Goal: Task Accomplishment & Management: Use online tool/utility

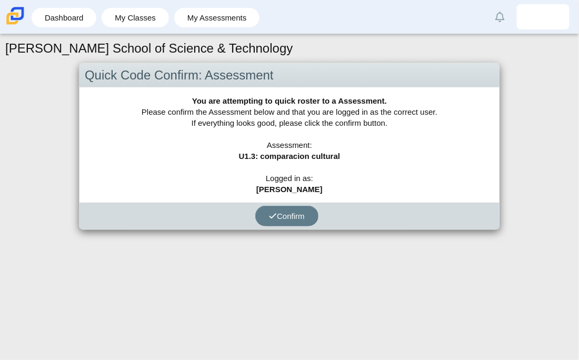
click at [303, 200] on div "You are attempting to quick roster to a Assessment. Please confirm the Assessme…" at bounding box center [289, 144] width 420 height 115
click at [303, 207] on button "Confirm" at bounding box center [286, 216] width 63 height 21
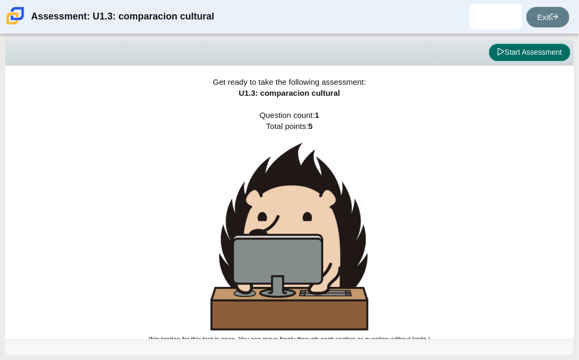
click at [505, 51] on button "Start Assessment" at bounding box center [530, 53] width 82 height 18
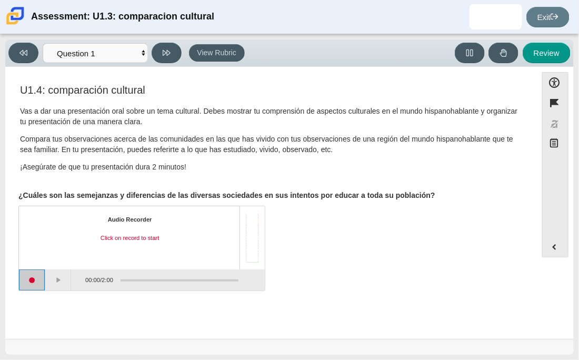
click at [27, 281] on button "Start recording" at bounding box center [32, 280] width 26 height 21
click at [59, 272] on button "Pause" at bounding box center [58, 280] width 26 height 21
click at [38, 280] on button "Stop recording" at bounding box center [32, 280] width 26 height 21
click at [38, 280] on button "Start recording" at bounding box center [32, 280] width 26 height 21
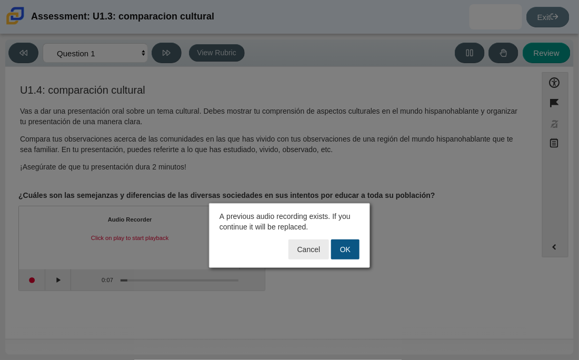
click at [346, 255] on button "OK" at bounding box center [345, 250] width 28 height 20
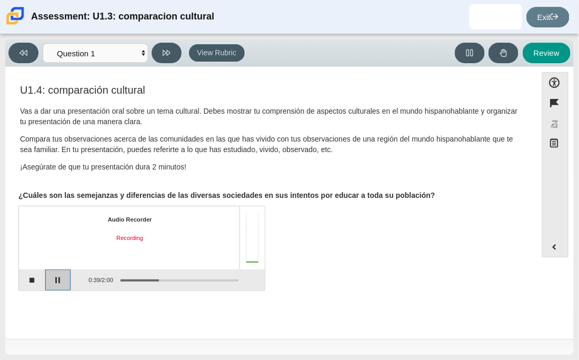
click at [48, 272] on button "Pause" at bounding box center [58, 280] width 26 height 21
click at [24, 282] on button "Stop recording" at bounding box center [32, 280] width 26 height 21
click at [24, 282] on button "Start recording" at bounding box center [32, 280] width 26 height 21
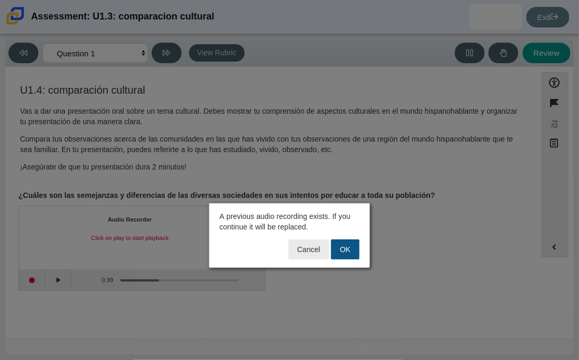
click at [343, 247] on button "OK" at bounding box center [345, 250] width 28 height 20
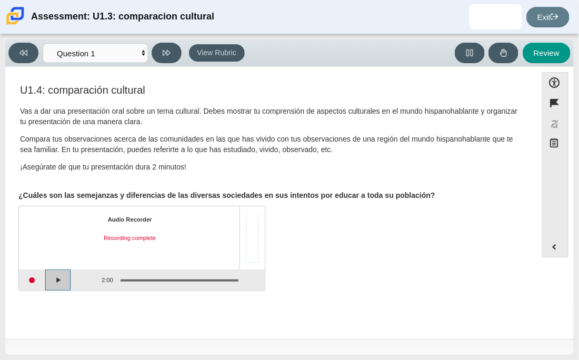
click at [62, 285] on button "Play" at bounding box center [58, 280] width 26 height 21
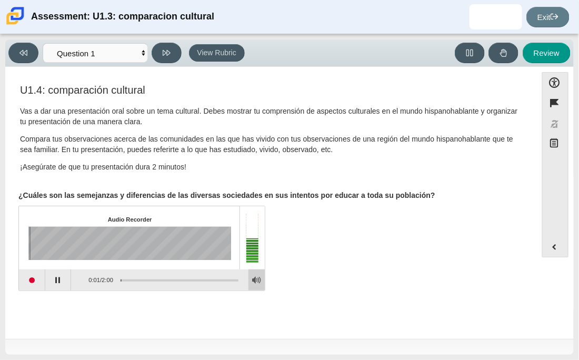
drag, startPoint x: 124, startPoint y: 278, endPoint x: 253, endPoint y: 281, distance: 128.5
click at [253, 281] on div "0:01 / 2:00" at bounding box center [142, 280] width 246 height 21
click at [87, 246] on div "Assessment items" at bounding box center [129, 243] width 203 height 33
click at [39, 274] on button "Start recording" at bounding box center [32, 280] width 26 height 21
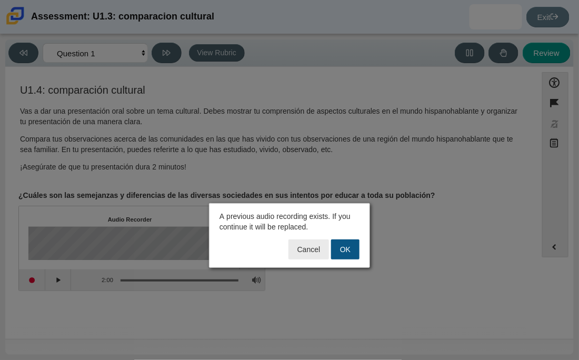
click at [336, 250] on button "OK" at bounding box center [345, 250] width 28 height 20
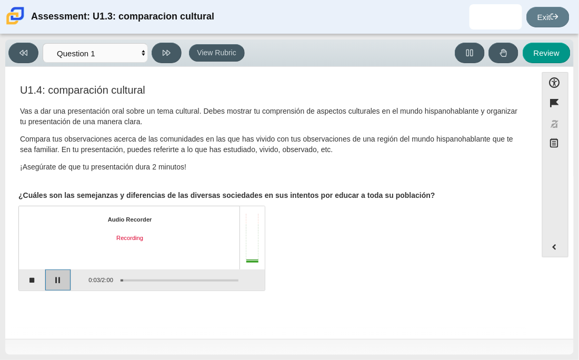
click at [53, 282] on button "Pause" at bounding box center [58, 280] width 26 height 21
click at [34, 282] on button "Stop recording" at bounding box center [32, 280] width 26 height 21
click at [63, 274] on button "Play" at bounding box center [58, 280] width 26 height 21
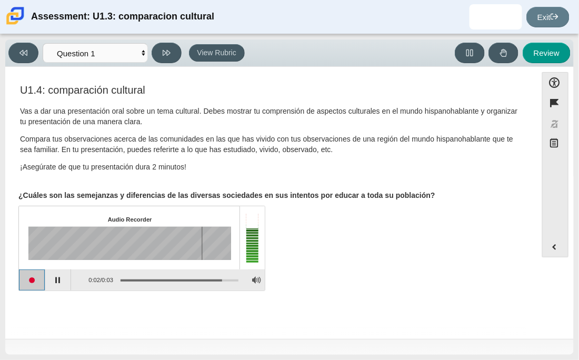
click at [32, 286] on button "Start recording" at bounding box center [32, 280] width 26 height 21
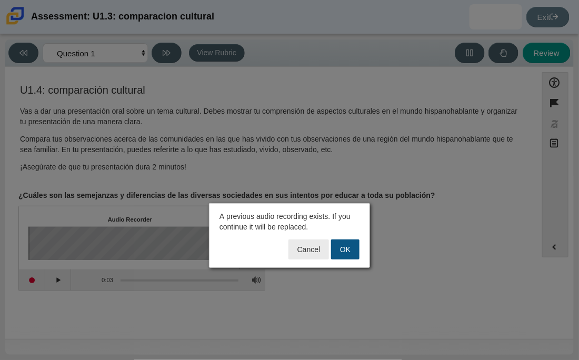
click at [352, 244] on button "OK" at bounding box center [345, 250] width 28 height 20
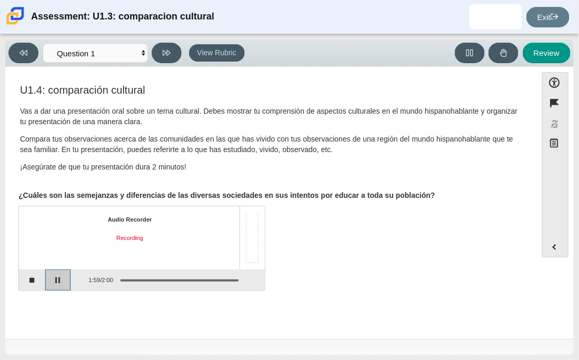
click at [60, 276] on button "Pause" at bounding box center [58, 280] width 26 height 21
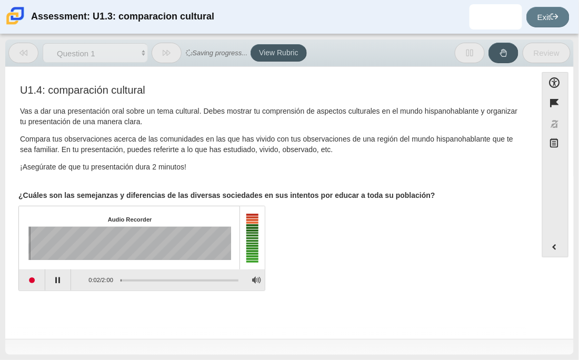
drag, startPoint x: 127, startPoint y: 279, endPoint x: 219, endPoint y: 285, distance: 92.3
click at [219, 285] on div "Assessment items" at bounding box center [175, 280] width 125 height 19
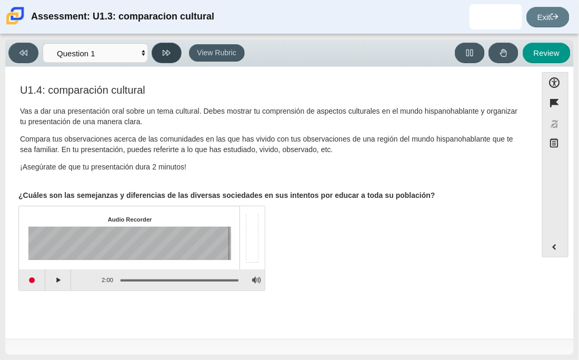
click at [164, 49] on icon at bounding box center [167, 53] width 8 height 8
select select "review"
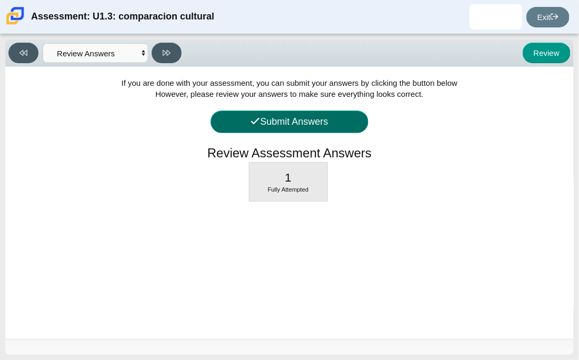
click at [283, 117] on button "Submit Answers" at bounding box center [290, 122] width 158 height 23
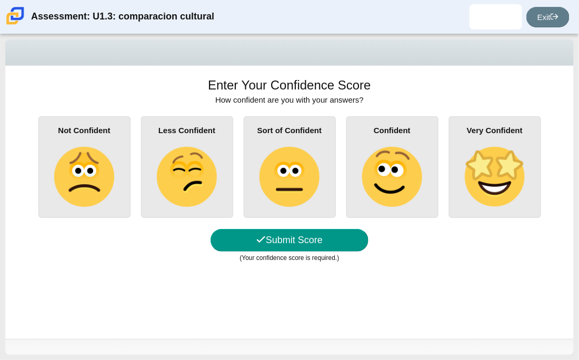
click at [377, 178] on img at bounding box center [392, 177] width 60 height 60
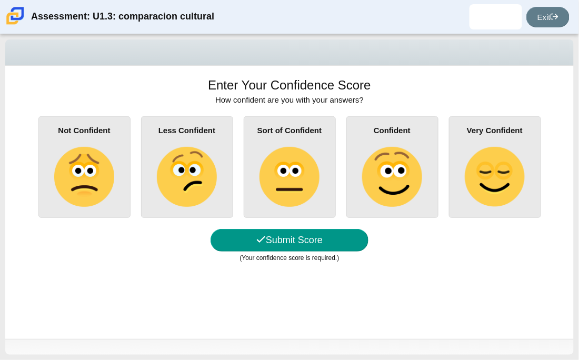
click at [0, 0] on input "Confident" at bounding box center [0, 0] width 0 height 0
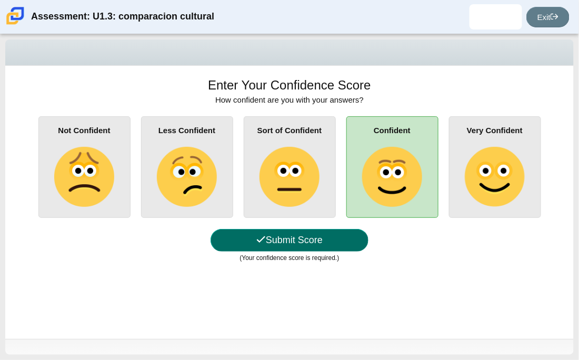
click at [260, 245] on span at bounding box center [260, 240] width 9 height 11
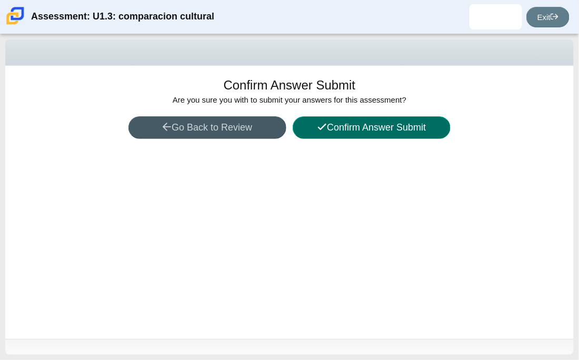
click at [330, 134] on button "Confirm Answer Submit" at bounding box center [372, 127] width 158 height 23
